Goal: Transaction & Acquisition: Purchase product/service

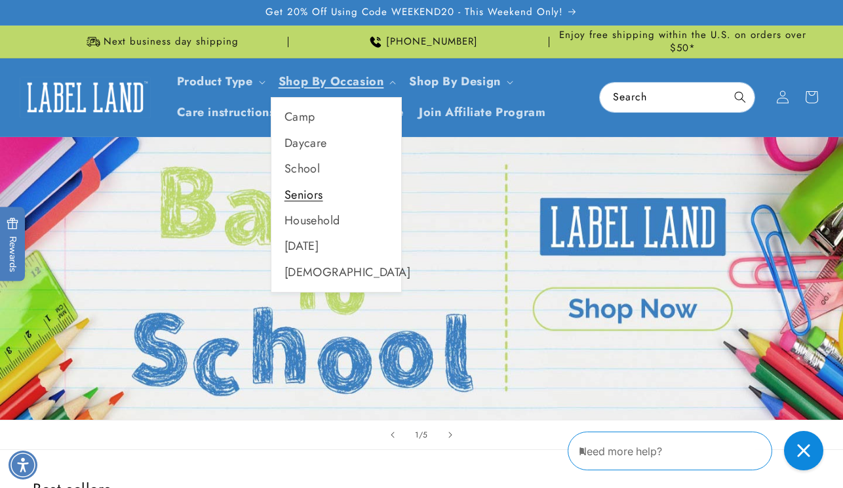
click at [296, 195] on link "Seniors" at bounding box center [336, 195] width 130 height 26
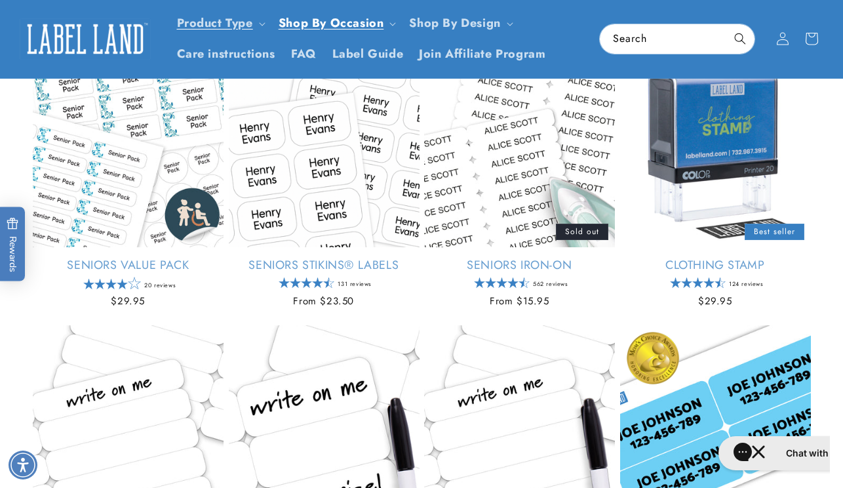
scroll to position [160, 0]
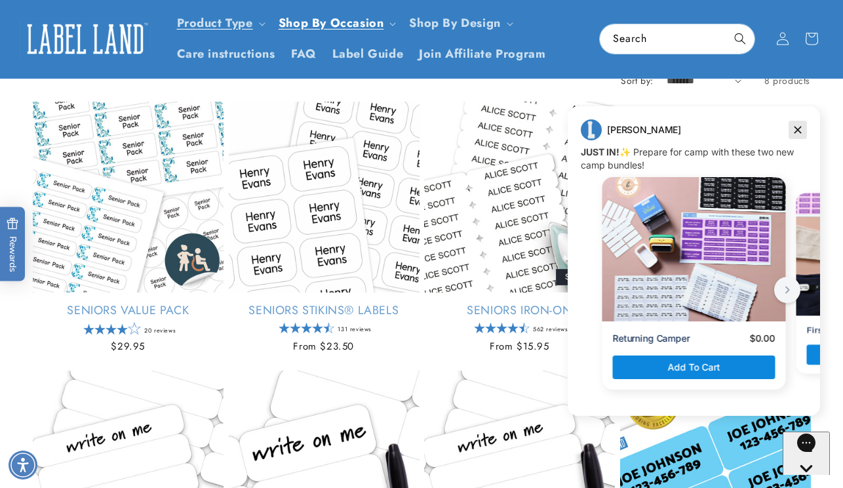
click at [798, 129] on icon "Dismiss campaign" at bounding box center [798, 130] width 7 height 7
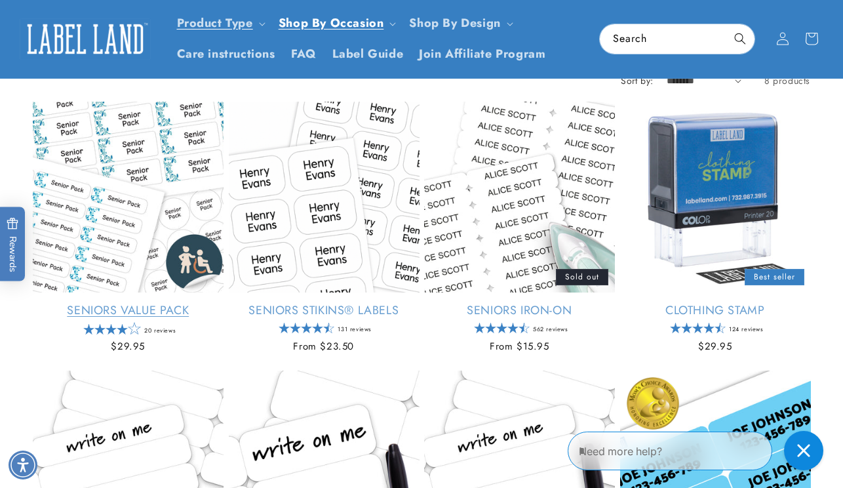
click at [180, 311] on link "Seniors Value Pack" at bounding box center [128, 310] width 191 height 15
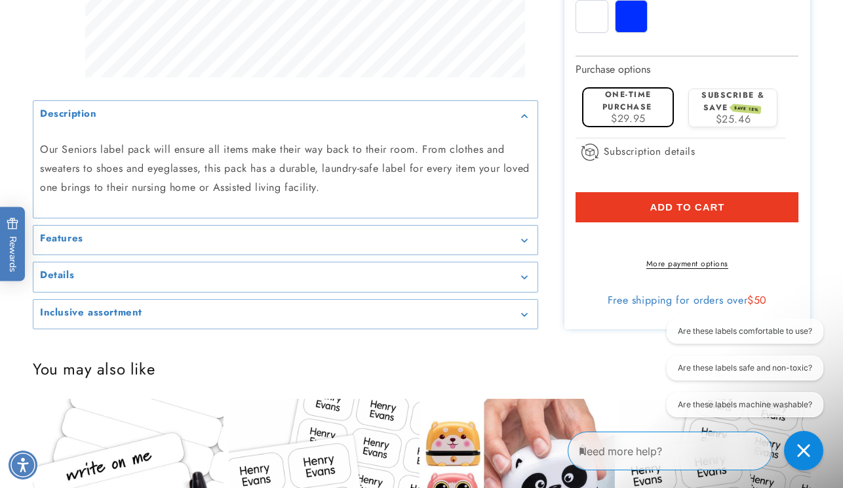
click at [526, 242] on icon "Gallery Viewer" at bounding box center [524, 240] width 6 height 3
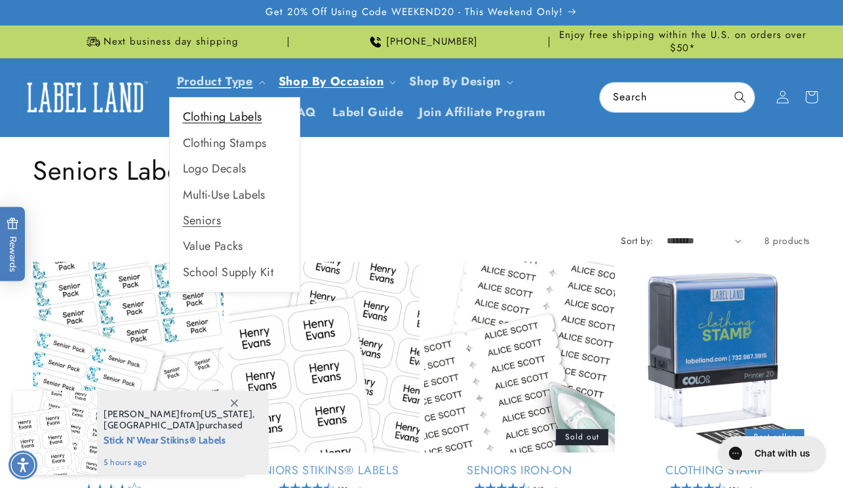
click at [229, 113] on link "Clothing Labels" at bounding box center [235, 117] width 130 height 26
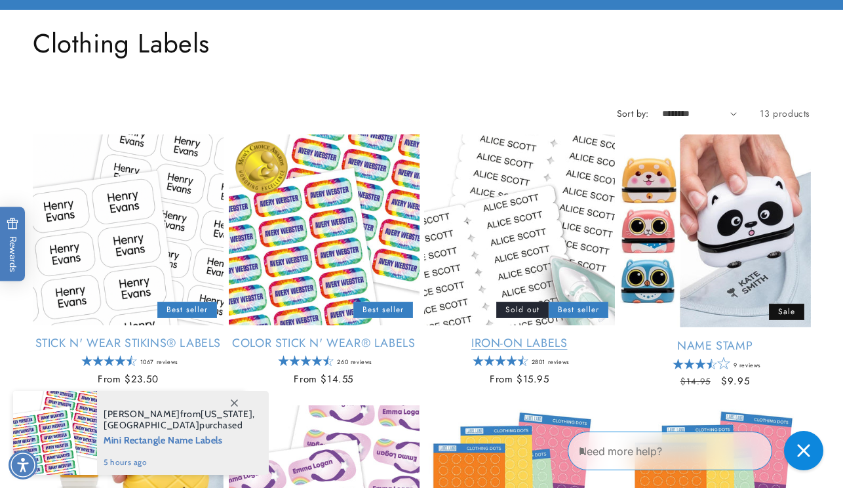
scroll to position [129, 0]
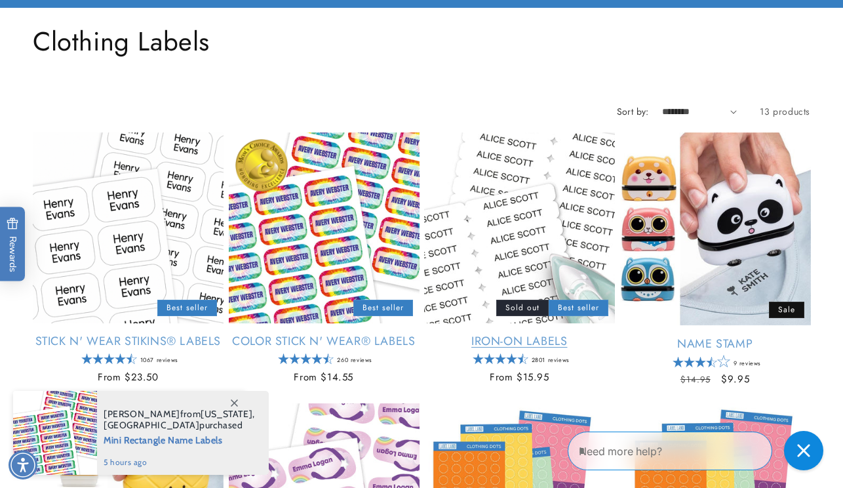
click at [550, 342] on link "Iron-On Labels" at bounding box center [519, 341] width 191 height 15
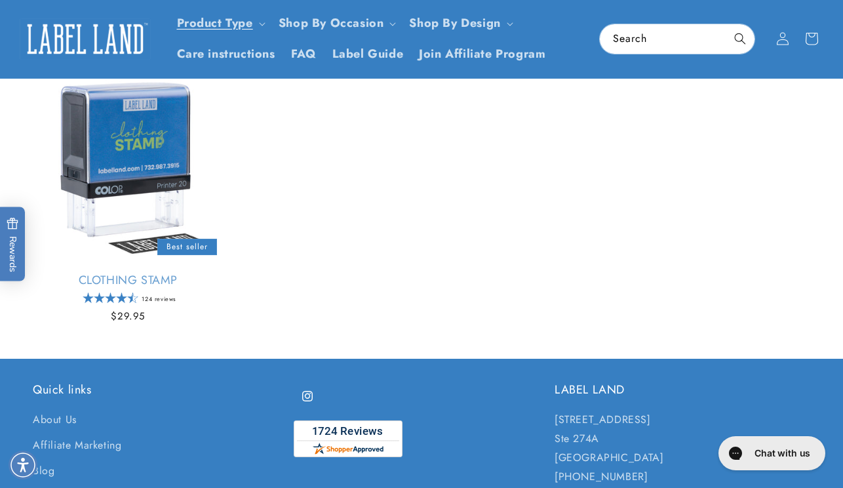
scroll to position [1028, 0]
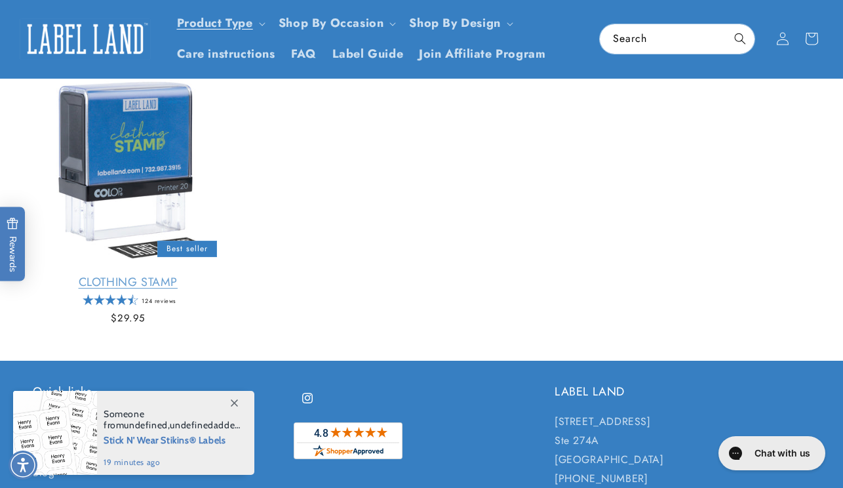
click at [114, 290] on link "Clothing Stamp" at bounding box center [128, 282] width 191 height 15
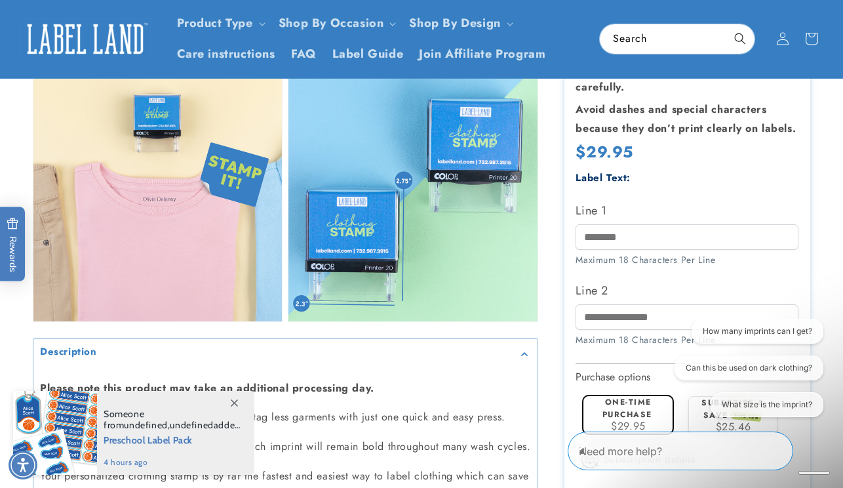
scroll to position [980, 0]
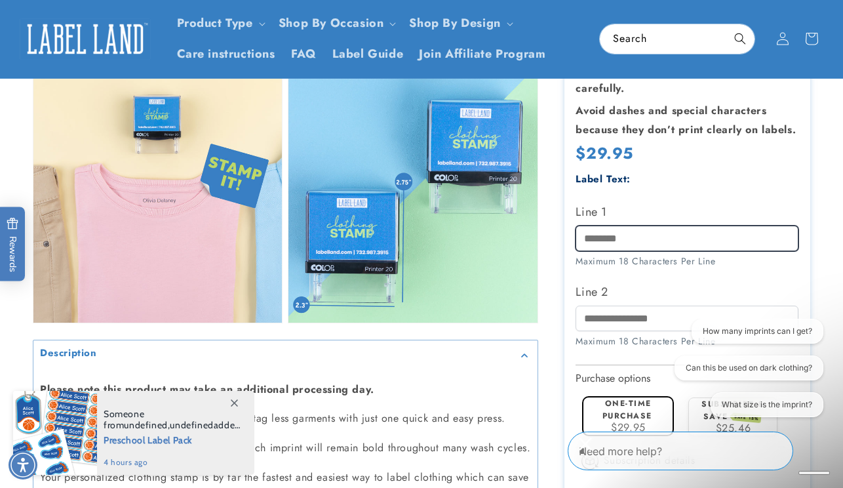
click at [652, 243] on input "Line 1" at bounding box center [687, 239] width 223 height 26
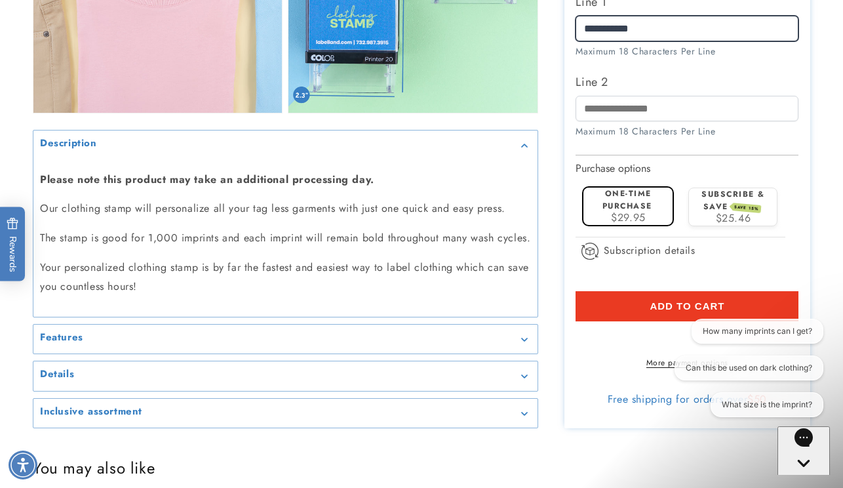
scroll to position [1201, 0]
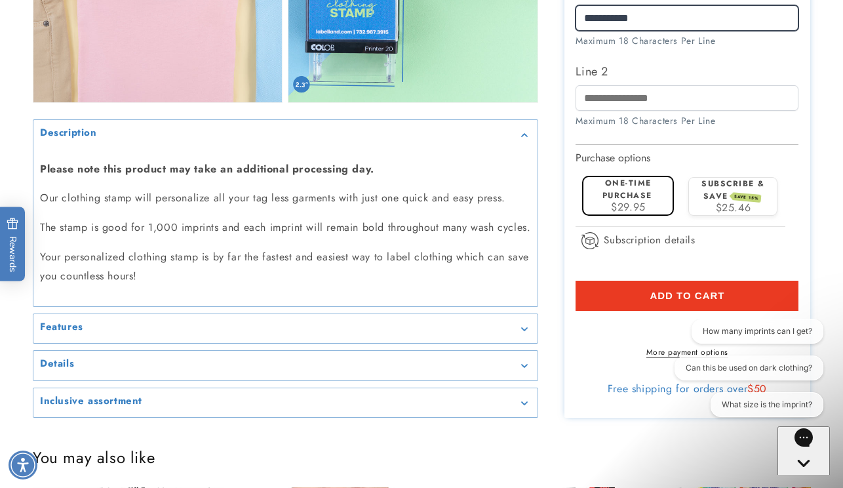
type input "**********"
click at [637, 201] on label "One-time purchase" at bounding box center [628, 189] width 50 height 24
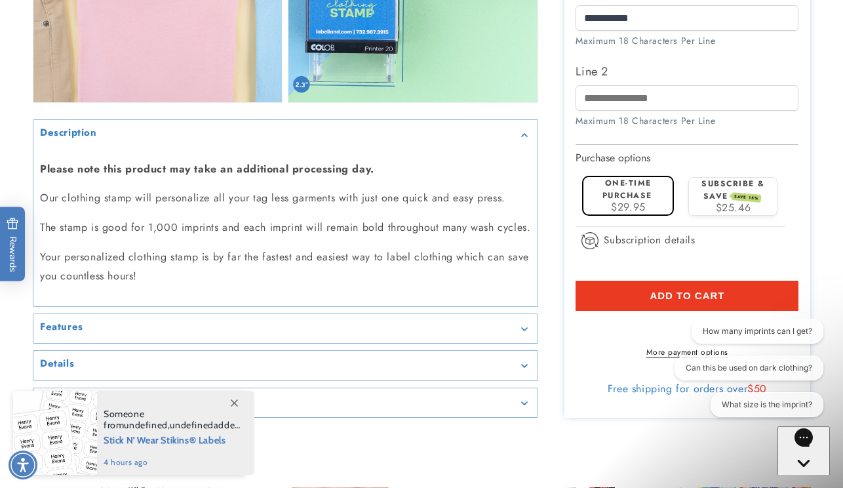
click at [701, 296] on button "Add to cart" at bounding box center [687, 296] width 223 height 30
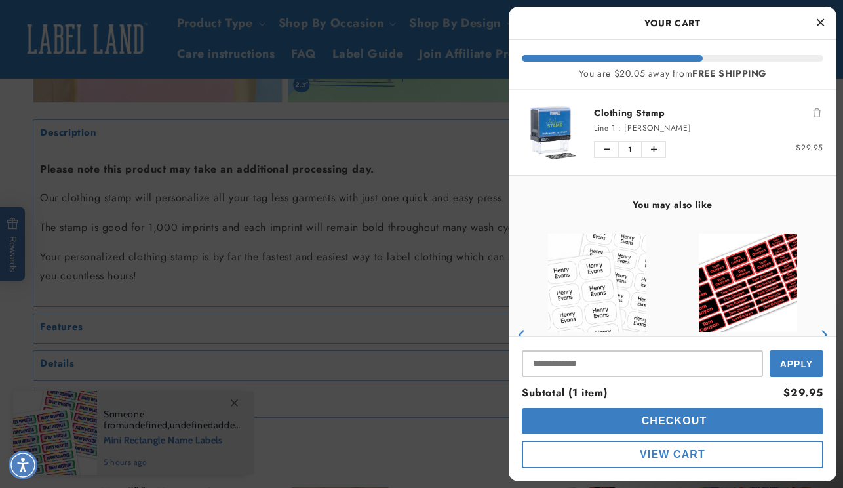
click at [822, 19] on icon "Close Cart" at bounding box center [820, 22] width 7 height 12
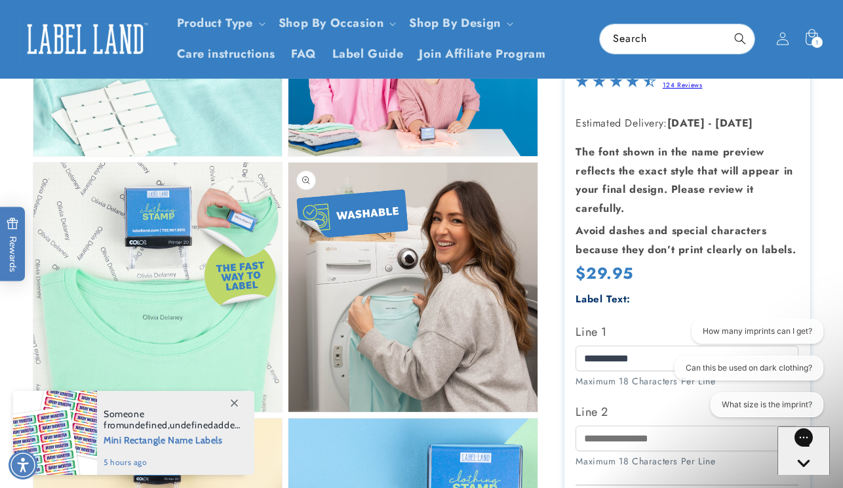
scroll to position [618, 0]
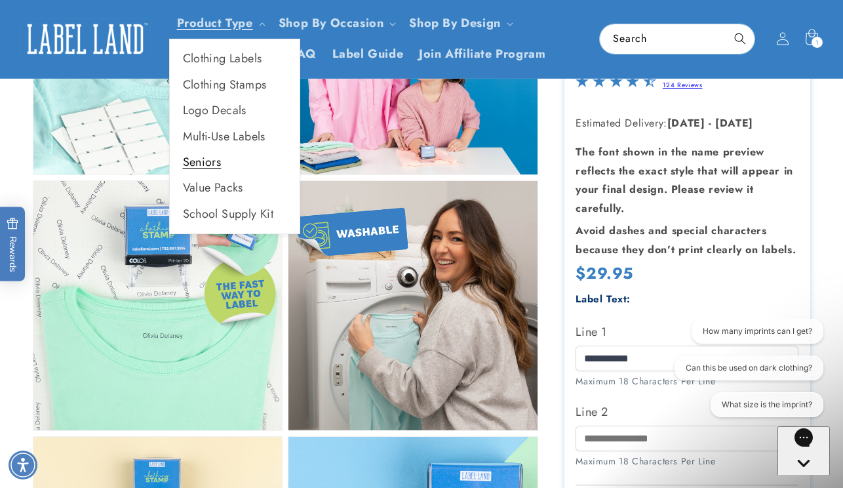
click at [204, 158] on link "Seniors" at bounding box center [235, 163] width 130 height 26
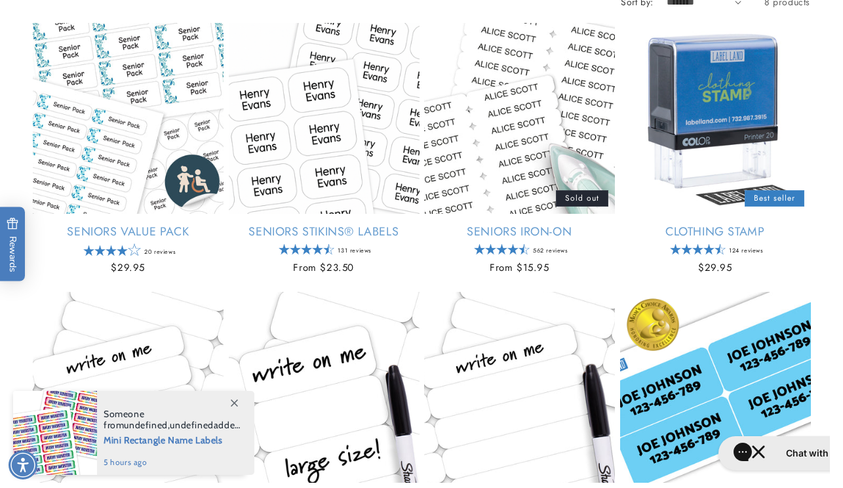
scroll to position [240, 0]
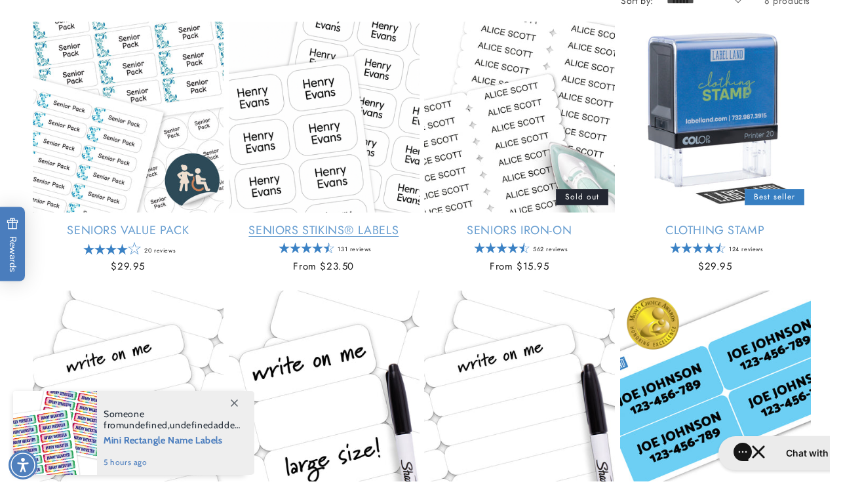
click at [310, 230] on link "Seniors Stikins® Labels" at bounding box center [324, 230] width 191 height 15
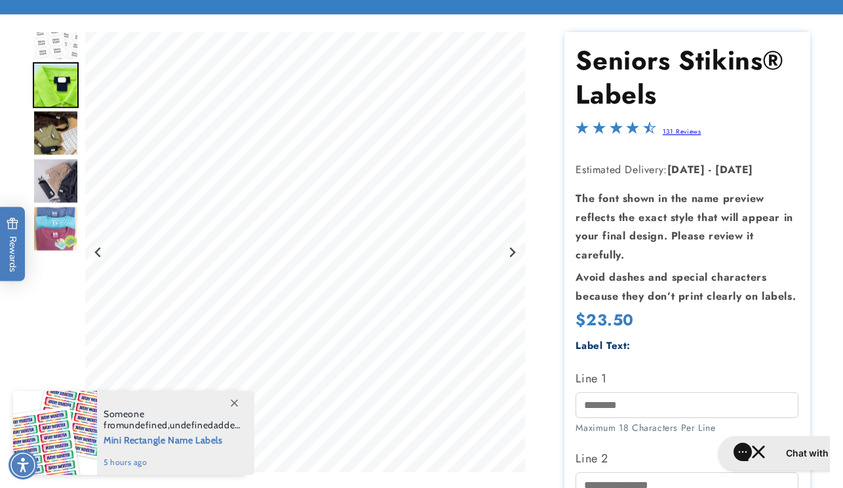
scroll to position [119, 0]
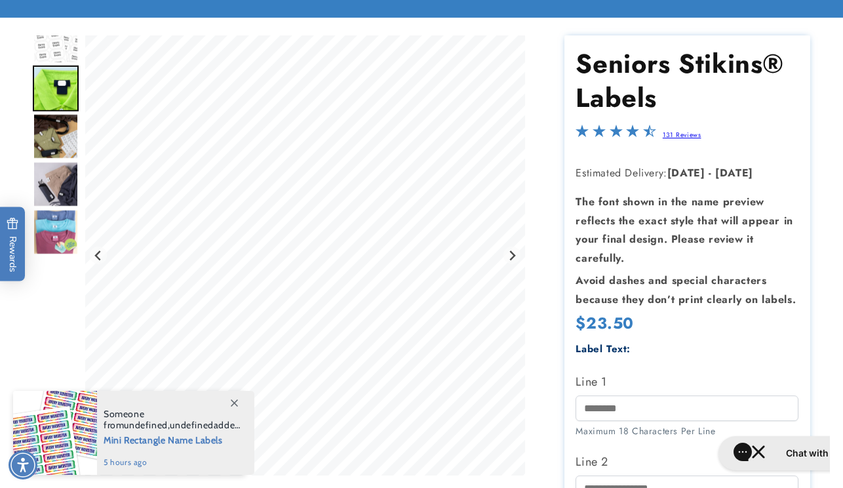
click at [52, 139] on img "Go to slide 3" at bounding box center [56, 136] width 46 height 46
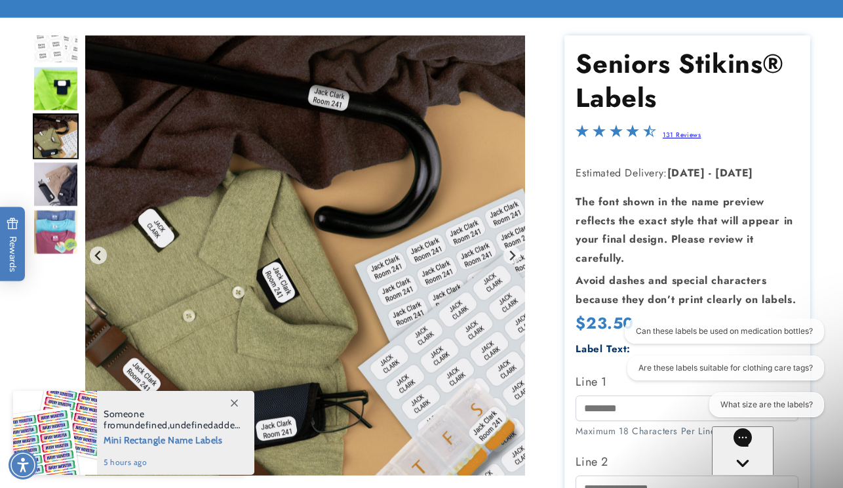
scroll to position [0, 0]
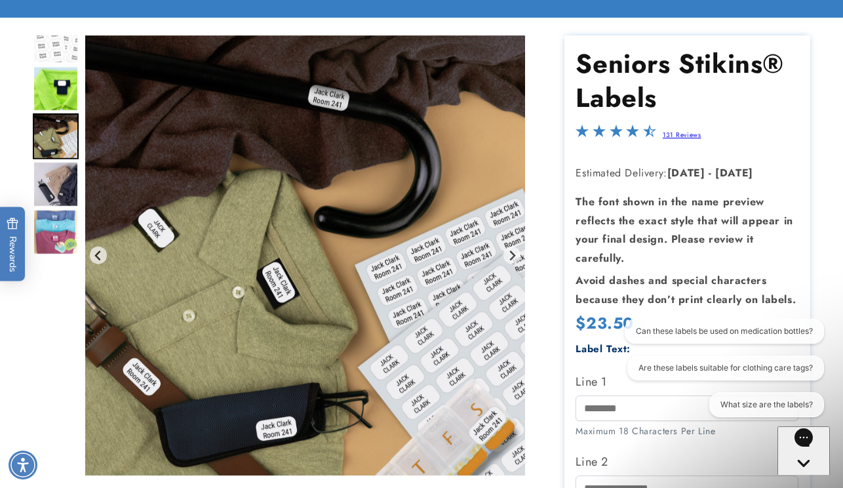
click at [55, 183] on img "Go to slide 4" at bounding box center [56, 184] width 46 height 46
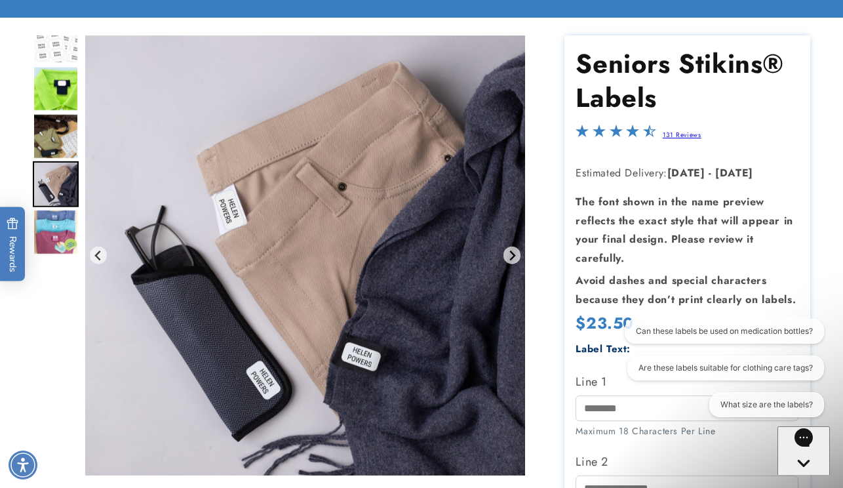
click at [55, 230] on img "Go to slide 5" at bounding box center [56, 232] width 46 height 46
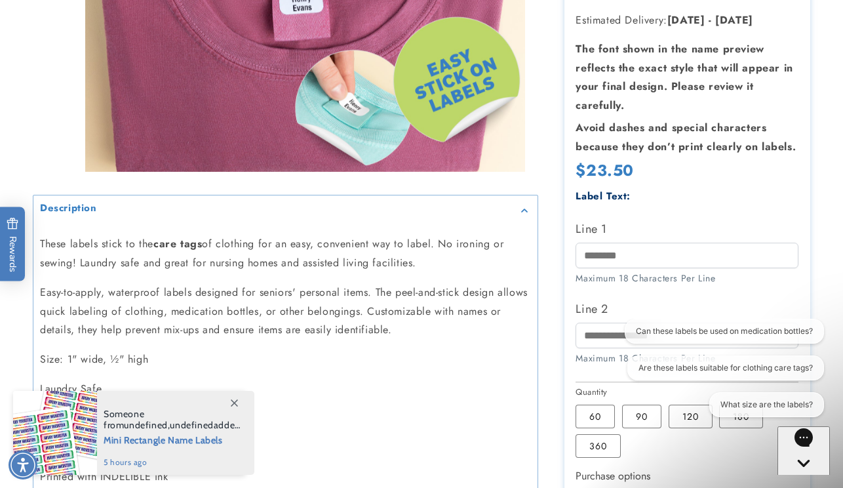
scroll to position [494, 0]
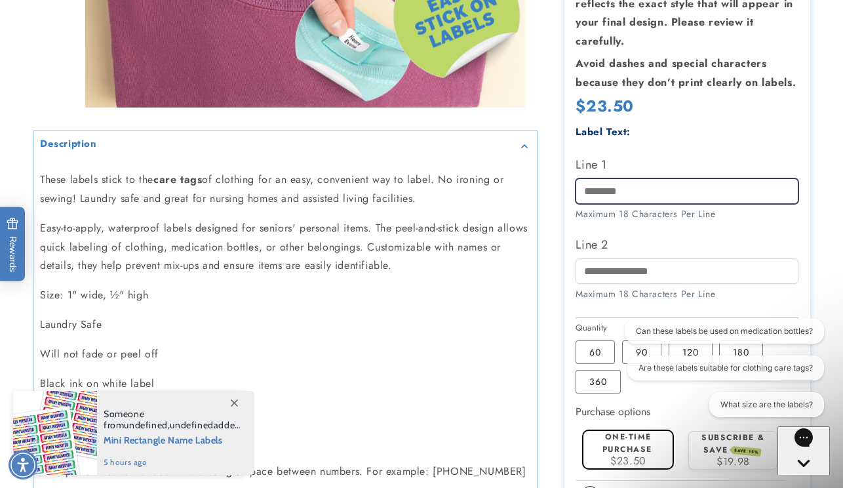
click at [666, 180] on input "Line 1" at bounding box center [687, 191] width 223 height 26
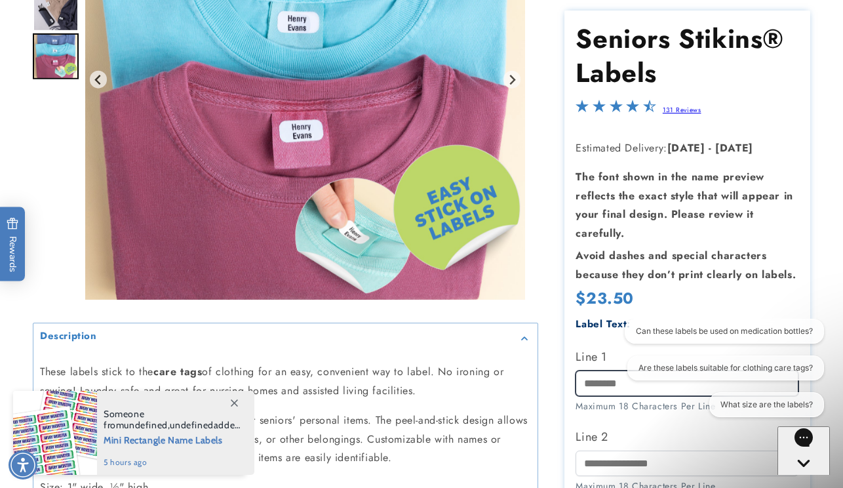
scroll to position [303, 0]
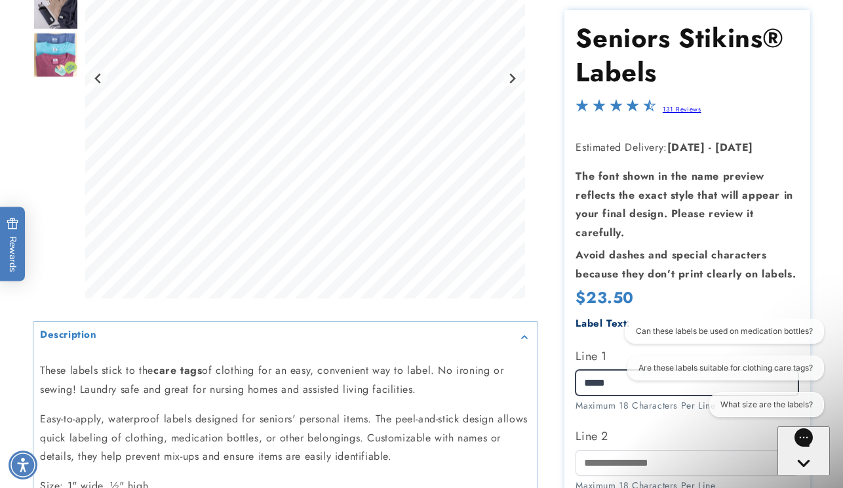
type input "*****"
click at [603, 451] on input "Line 2" at bounding box center [687, 463] width 223 height 26
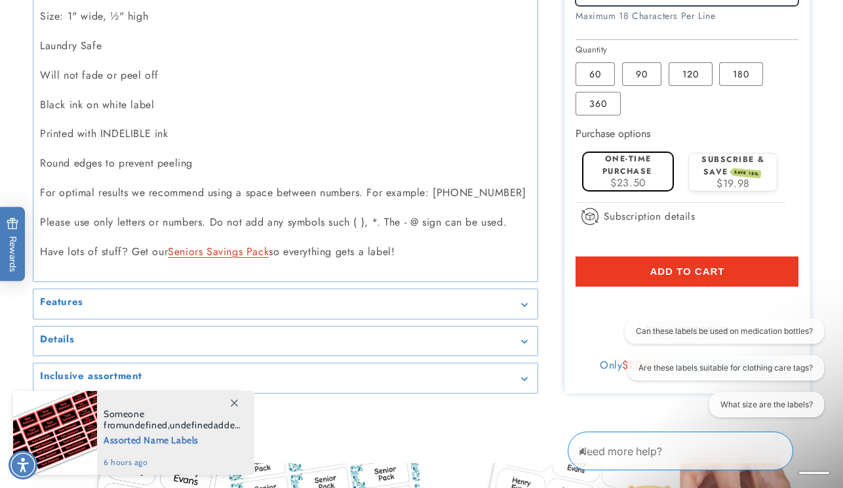
scroll to position [774, 0]
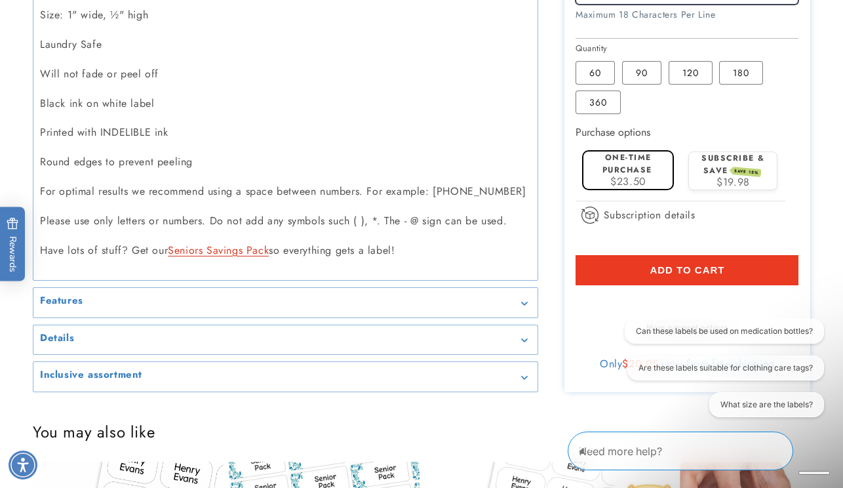
type input "*****"
click at [681, 264] on span "Add to cart" at bounding box center [687, 270] width 75 height 12
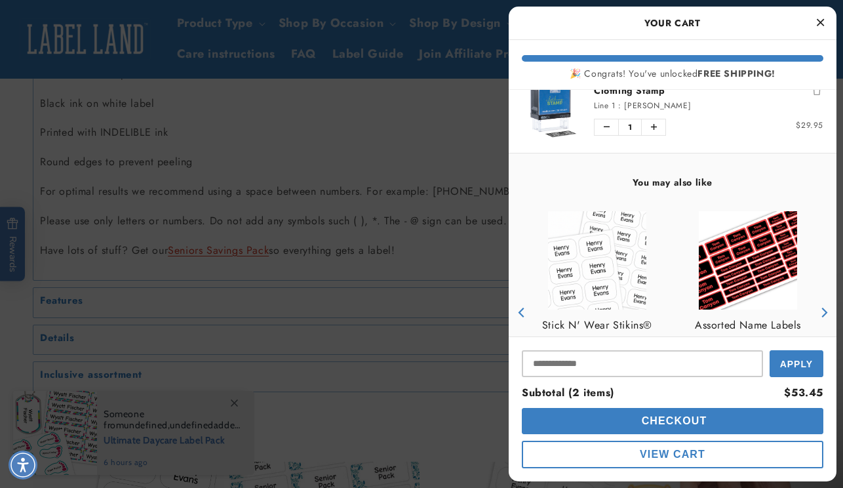
scroll to position [227, 0]
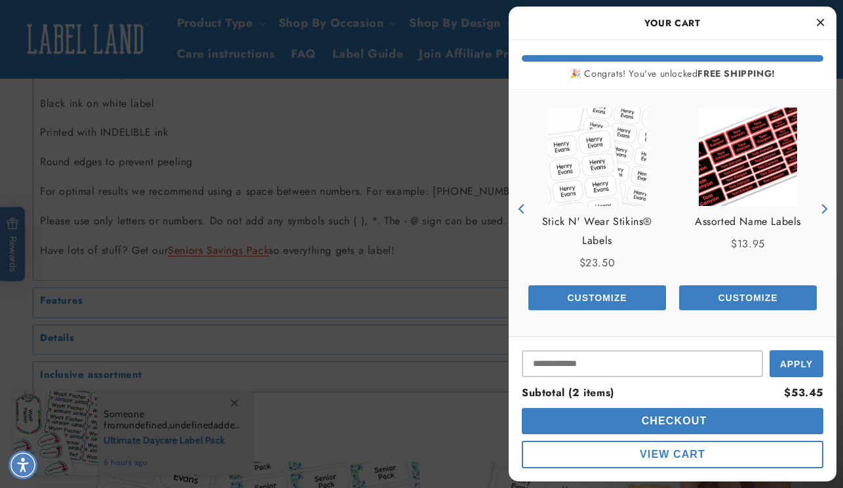
click at [658, 418] on span "Checkout" at bounding box center [673, 420] width 69 height 11
